Goal: Transaction & Acquisition: Purchase product/service

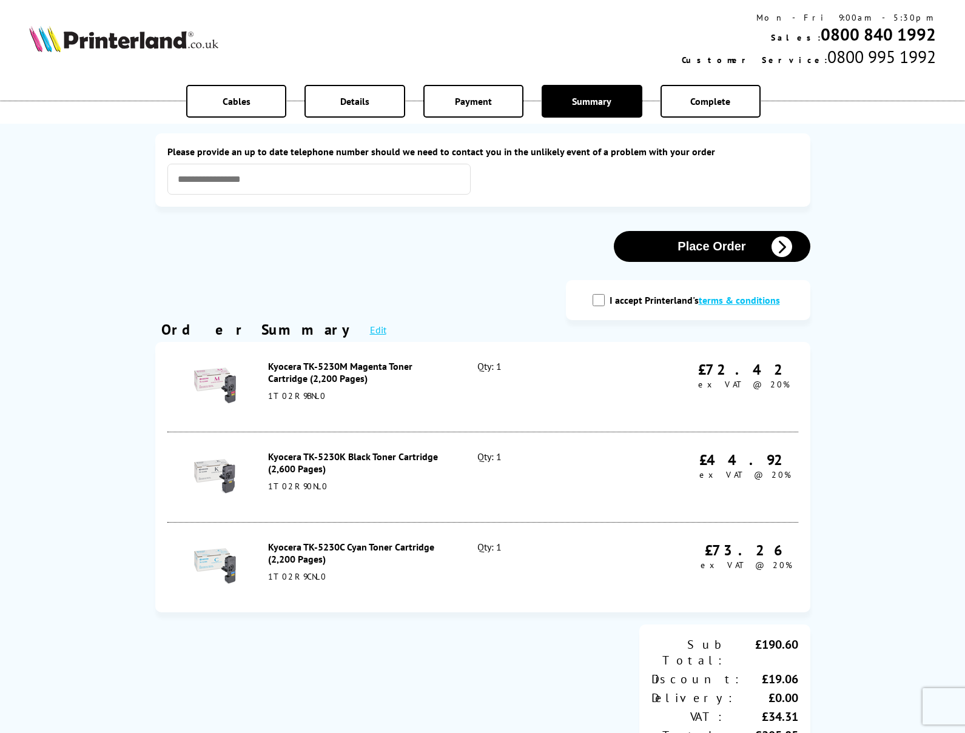
click at [598, 301] on input "I accept Printerland's terms & conditions" at bounding box center [598, 300] width 12 height 12
checkbox input "true"
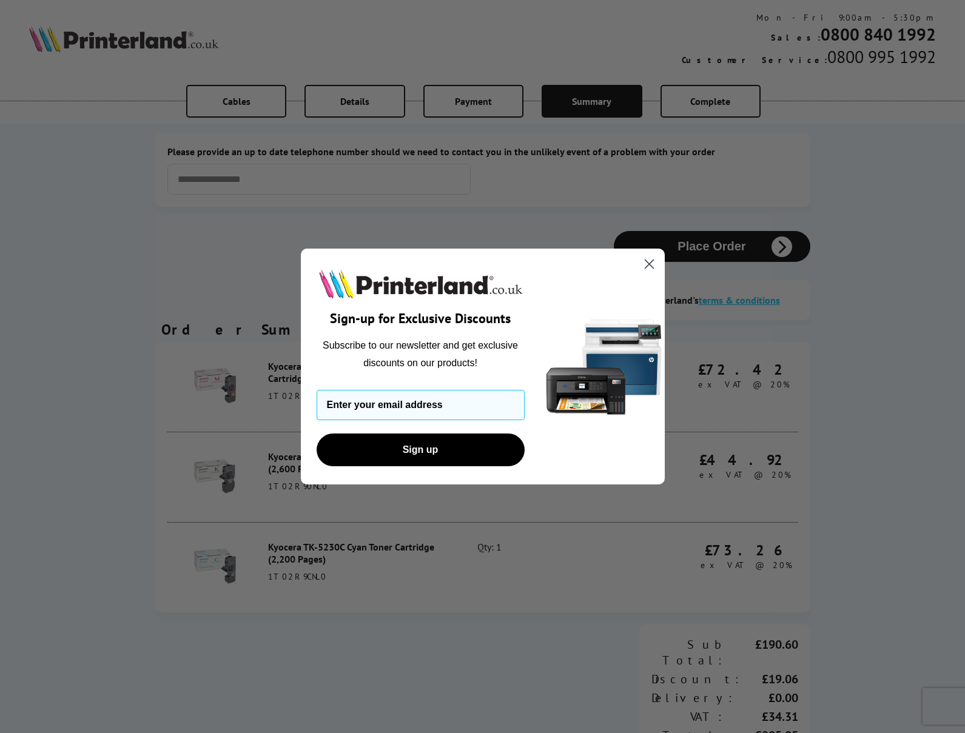
click at [650, 264] on circle "Close dialog" at bounding box center [648, 264] width 20 height 20
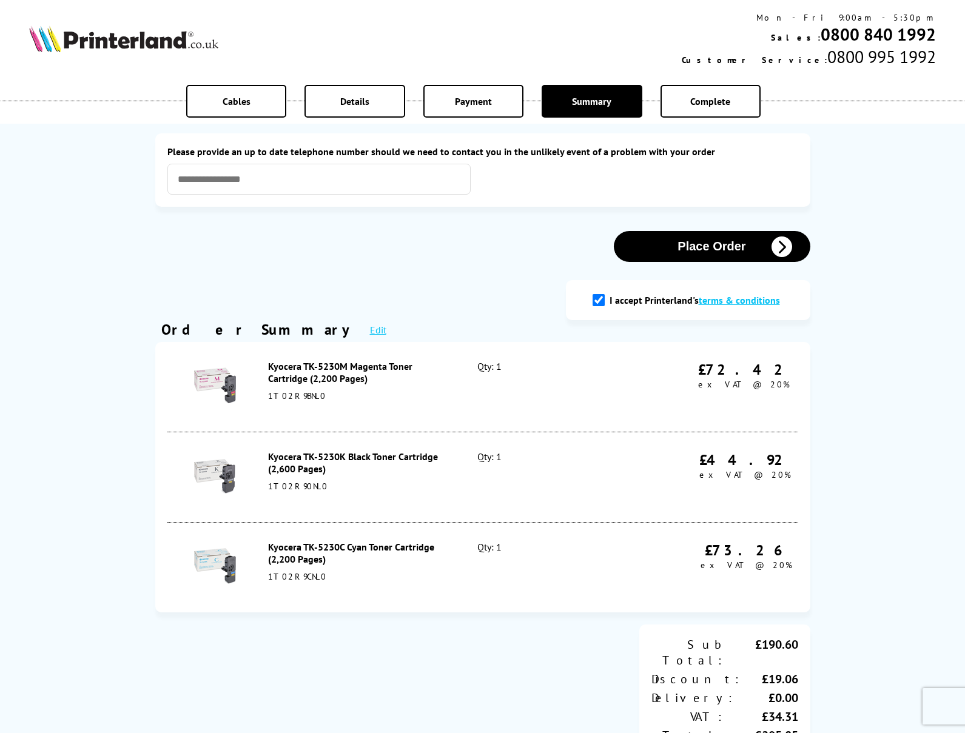
click at [737, 251] on button "Place Order" at bounding box center [712, 246] width 196 height 31
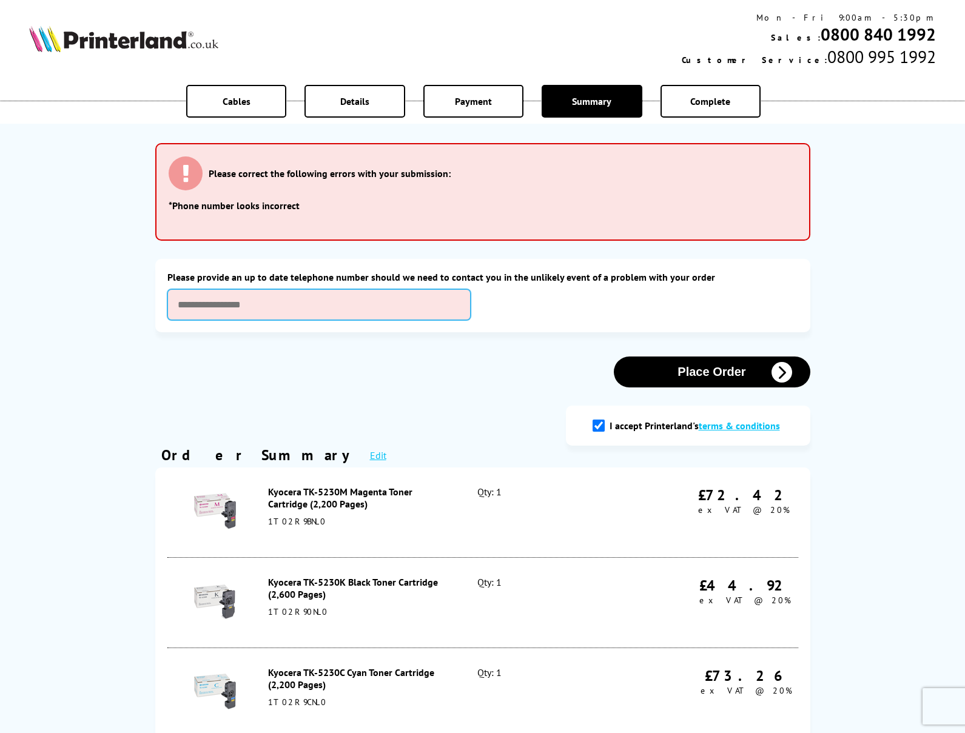
click at [347, 301] on input "text" at bounding box center [318, 304] width 303 height 31
click at [236, 303] on input "text" at bounding box center [318, 304] width 303 height 31
click at [242, 306] on input "text" at bounding box center [318, 304] width 303 height 31
type input "**********"
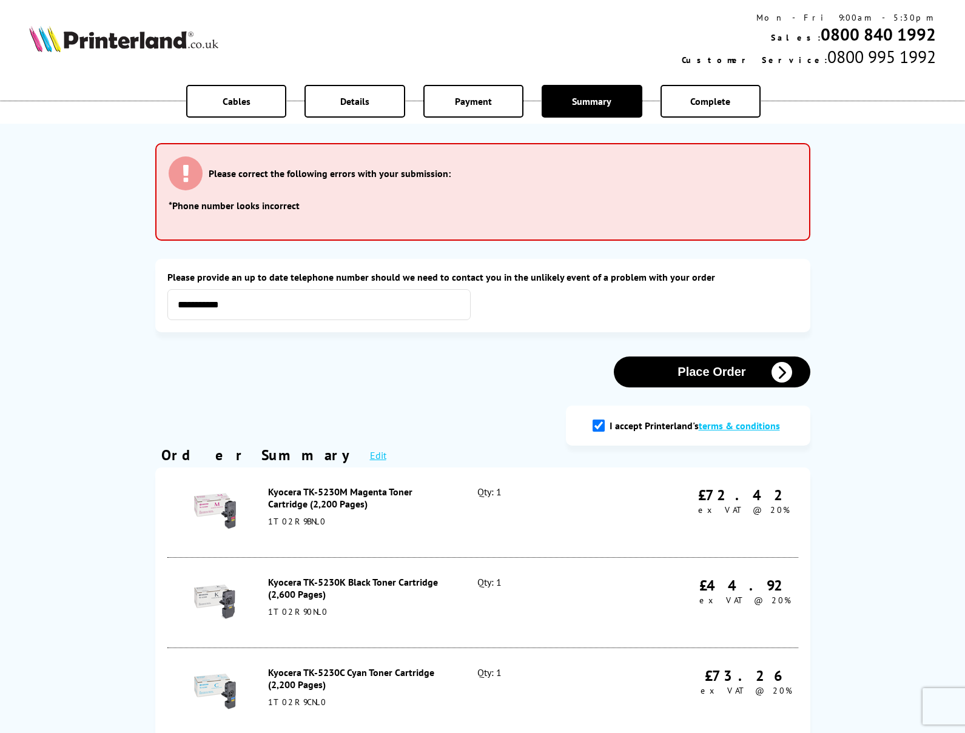
click at [709, 370] on button "Place Order" at bounding box center [712, 371] width 196 height 31
